Goal: Task Accomplishment & Management: Use online tool/utility

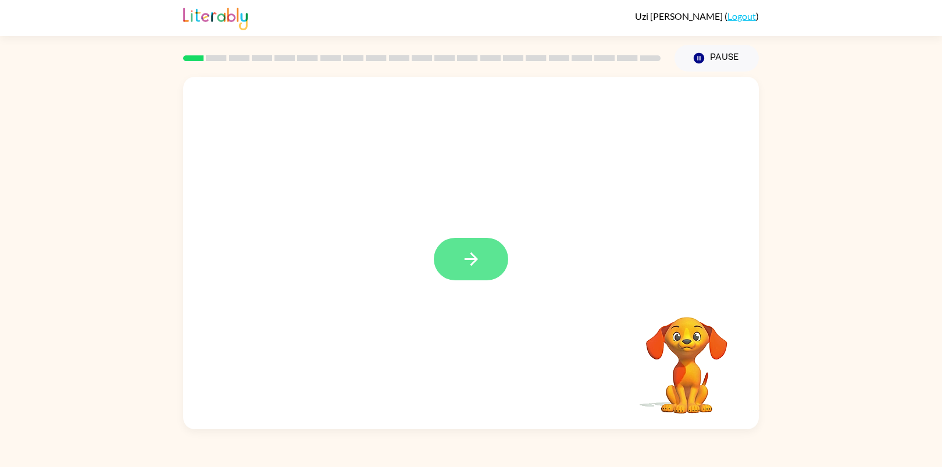
click at [478, 265] on icon "button" at bounding box center [471, 259] width 20 height 20
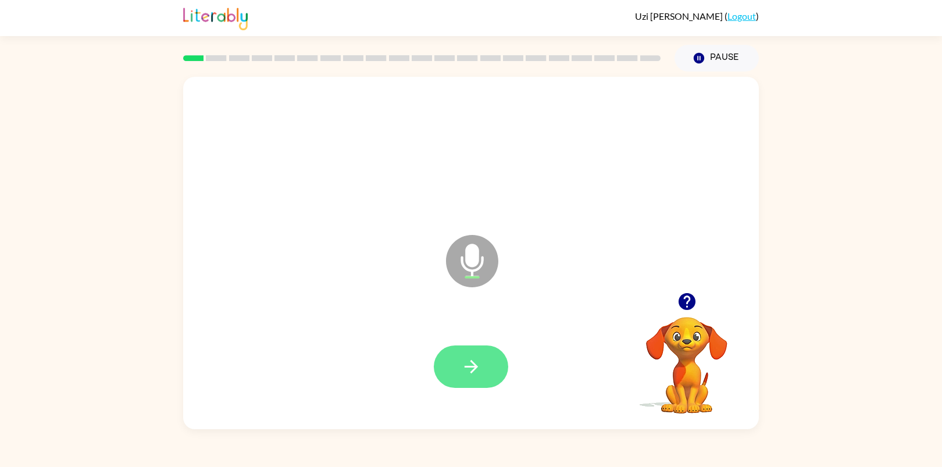
click at [464, 377] on button "button" at bounding box center [471, 366] width 74 height 42
click at [486, 370] on button "button" at bounding box center [471, 366] width 74 height 42
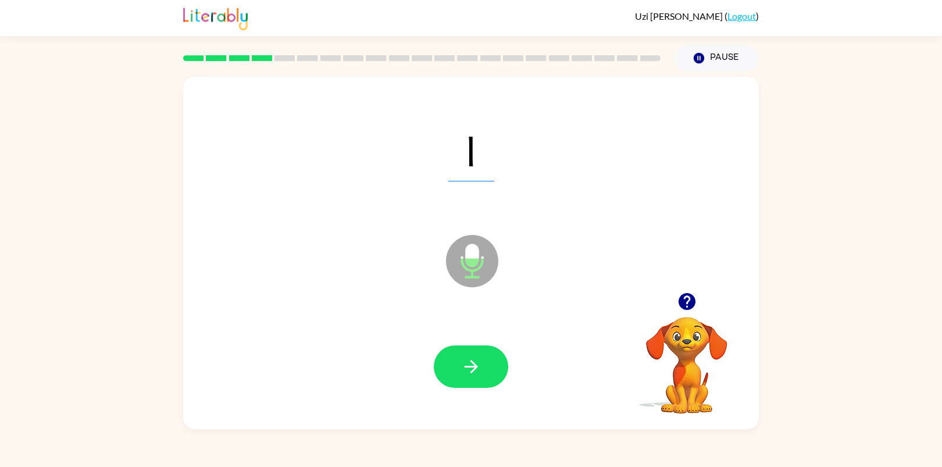
click at [486, 370] on button "button" at bounding box center [471, 366] width 74 height 42
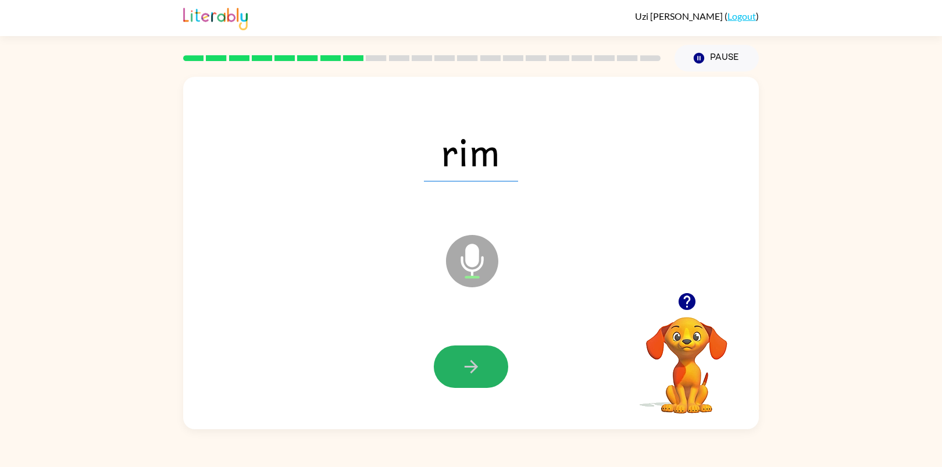
click at [486, 370] on button "button" at bounding box center [471, 366] width 74 height 42
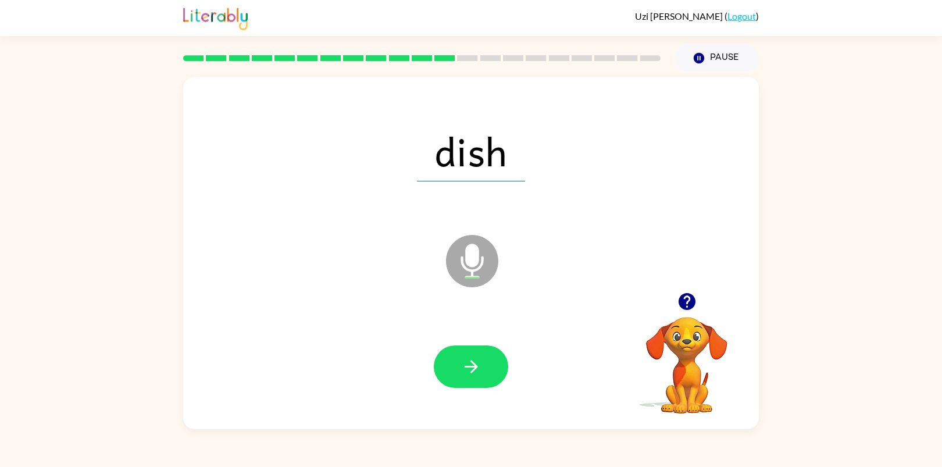
click at [486, 370] on button "button" at bounding box center [471, 366] width 74 height 42
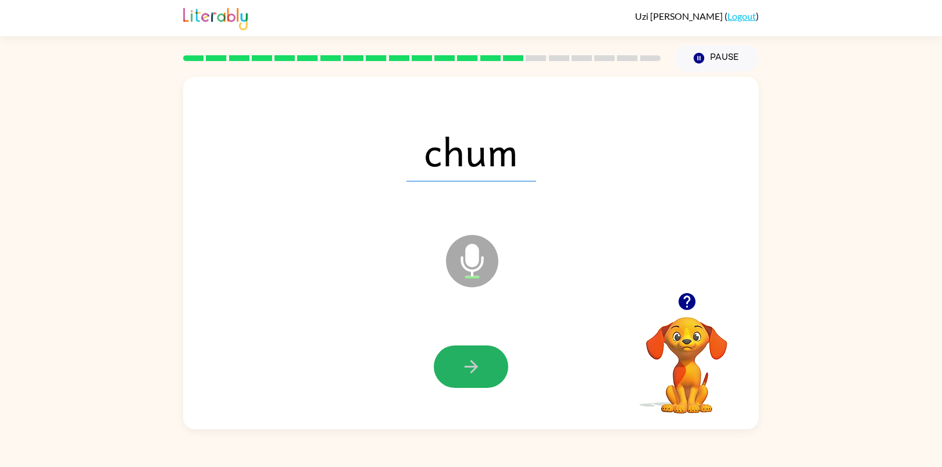
click at [486, 370] on button "button" at bounding box center [471, 366] width 74 height 42
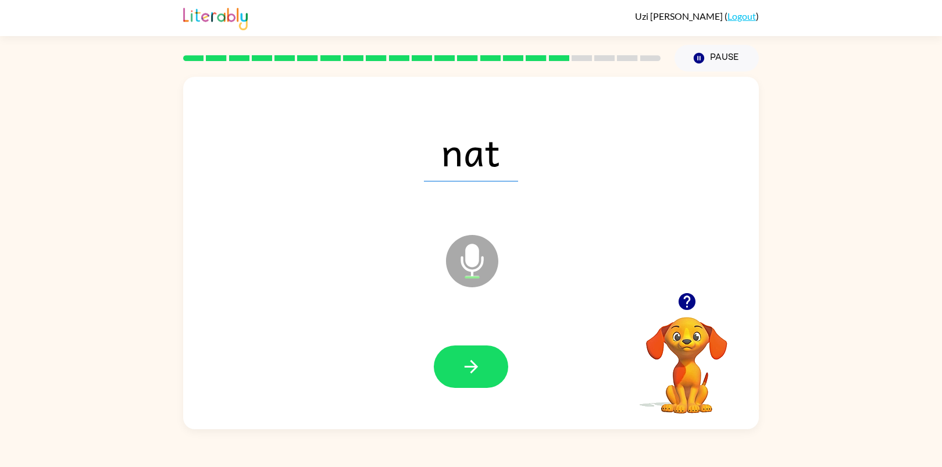
click at [486, 370] on button "button" at bounding box center [471, 366] width 74 height 42
